Goal: Check status: Check status

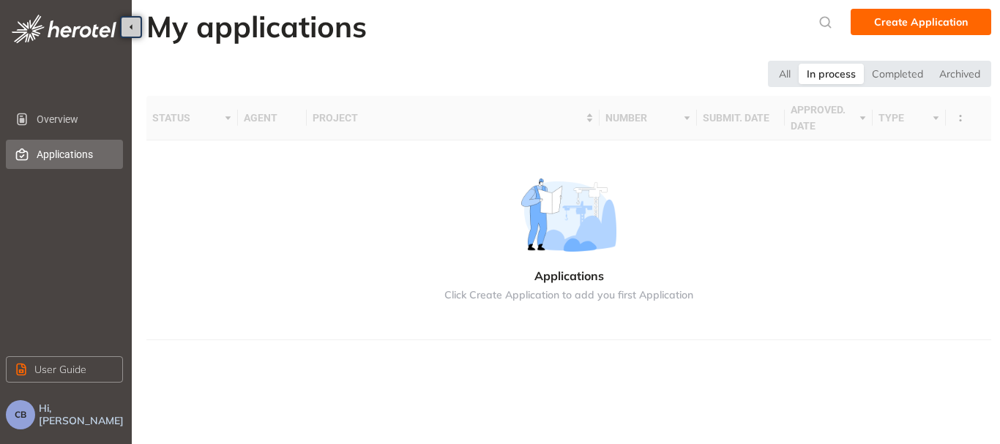
click at [843, 77] on div "In process" at bounding box center [831, 74] width 65 height 21
click at [56, 114] on span "Overview" at bounding box center [74, 119] width 75 height 29
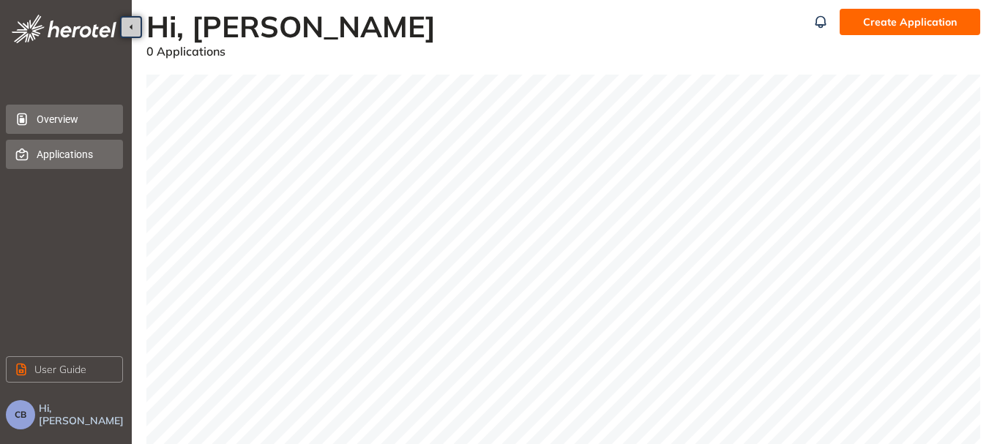
click at [64, 152] on span "Applications" at bounding box center [74, 154] width 75 height 29
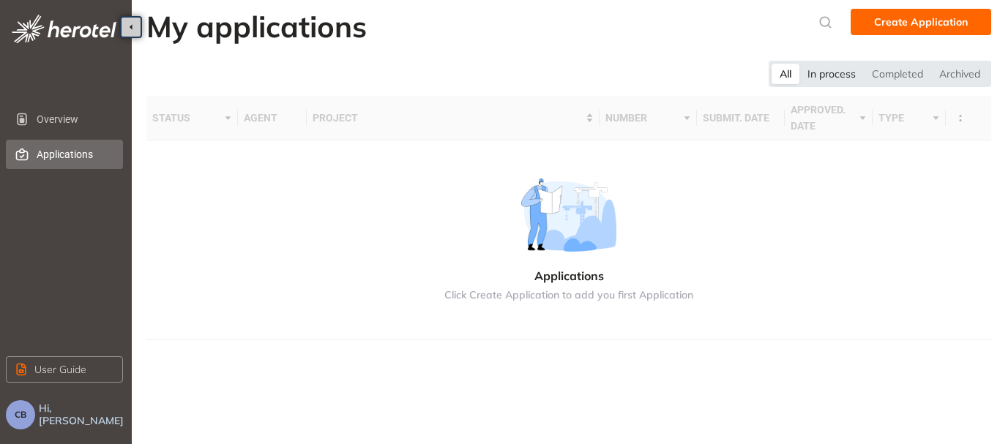
click at [828, 77] on div "In process" at bounding box center [832, 74] width 64 height 21
click at [780, 76] on div "All" at bounding box center [785, 74] width 28 height 21
